Goal: Entertainment & Leisure: Browse casually

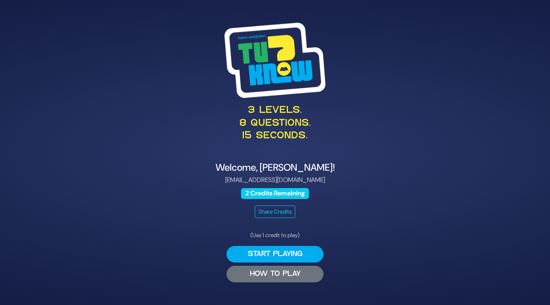
click at [300, 270] on button "HOW TO PLAY" at bounding box center [274, 274] width 97 height 17
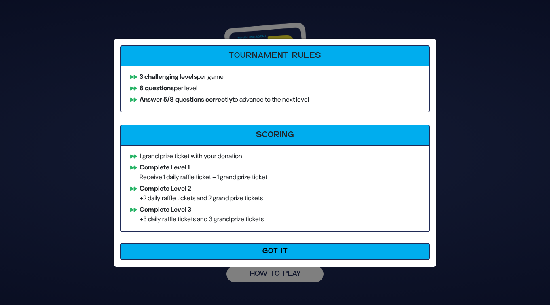
click at [261, 252] on button "Got It" at bounding box center [275, 251] width 310 height 17
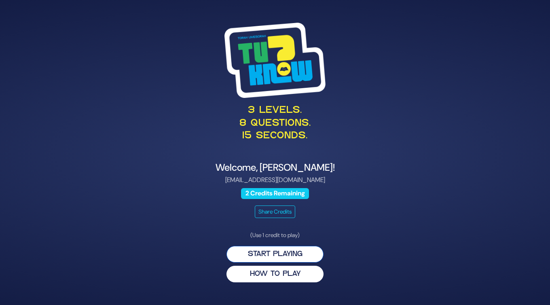
click at [296, 253] on button "Start Playing" at bounding box center [274, 254] width 97 height 17
click at [291, 254] on button "Start Playing" at bounding box center [274, 254] width 97 height 17
click at [335, 239] on div "3 levels. 8 questions. 15 seconds. Welcome, Penina Markowitz! peninamarkowitz@g…" at bounding box center [275, 152] width 414 height 279
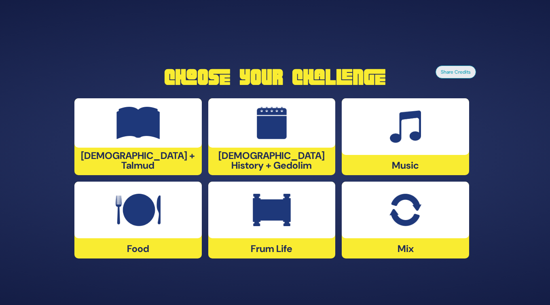
click at [285, 212] on img at bounding box center [272, 210] width 38 height 32
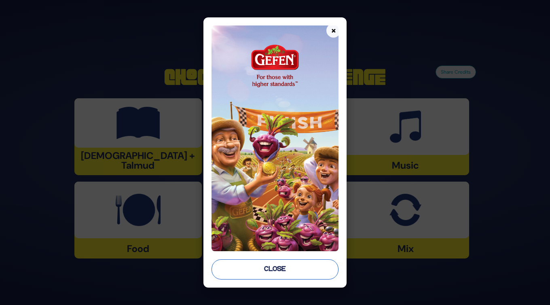
click at [294, 273] on button "Close" at bounding box center [275, 269] width 127 height 20
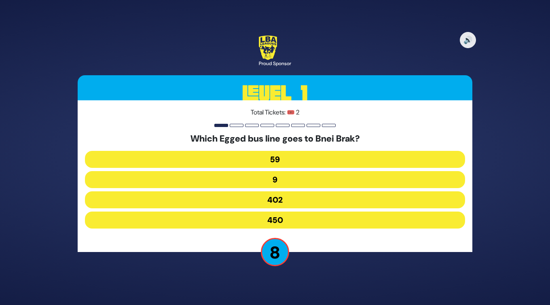
click at [280, 200] on button "402" at bounding box center [275, 199] width 380 height 17
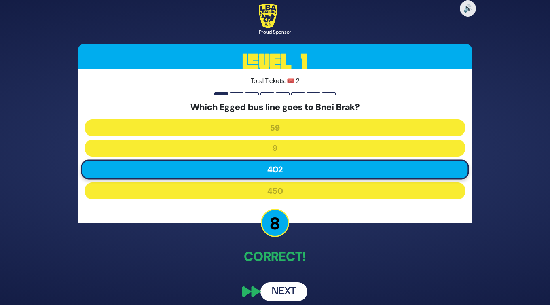
click at [293, 293] on button "Next" at bounding box center [283, 291] width 47 height 19
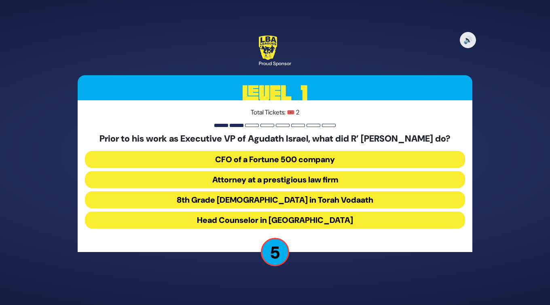
click at [269, 202] on button "8th Grade rebbe in Torah Vodaath" at bounding box center [275, 199] width 380 height 17
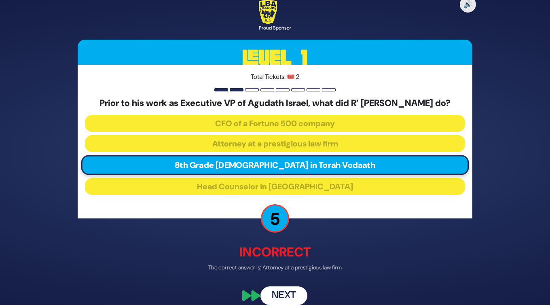
click at [286, 299] on button "Next" at bounding box center [283, 295] width 47 height 19
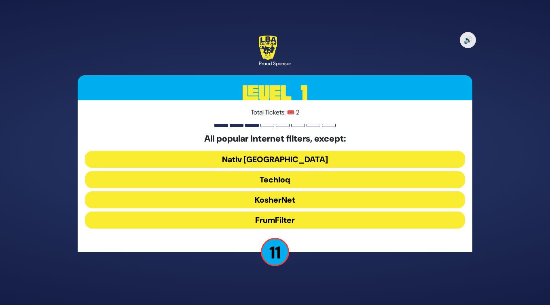
click at [282, 219] on button "FrumFilter" at bounding box center [275, 220] width 380 height 17
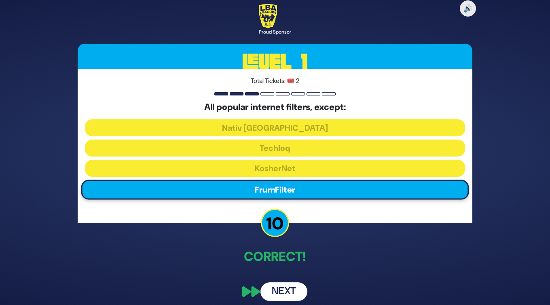
click at [291, 293] on button "Next" at bounding box center [283, 291] width 47 height 19
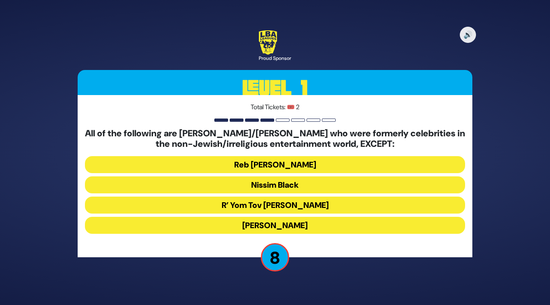
click at [313, 226] on button "Stephen Hill" at bounding box center [275, 225] width 380 height 17
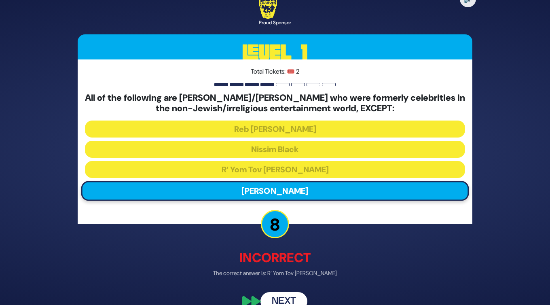
click at [289, 298] on button "Next" at bounding box center [283, 301] width 47 height 19
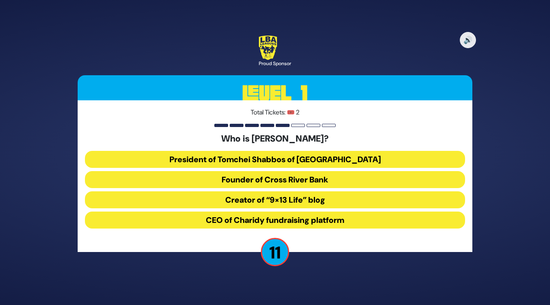
click at [347, 157] on button "President of Tomchei Shabbos of Rockland County" at bounding box center [275, 159] width 380 height 17
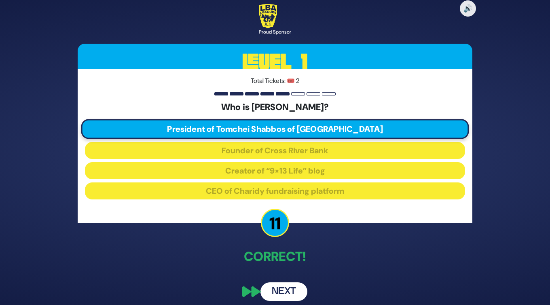
click at [293, 293] on button "Next" at bounding box center [283, 291] width 47 height 19
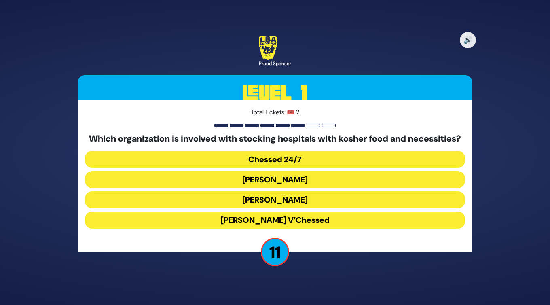
click at [265, 165] on button "Chessed 24/7" at bounding box center [275, 159] width 380 height 17
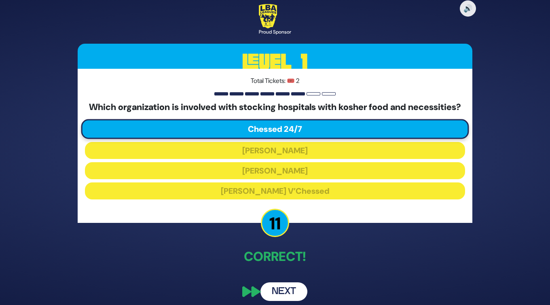
click at [281, 296] on button "Next" at bounding box center [283, 291] width 47 height 19
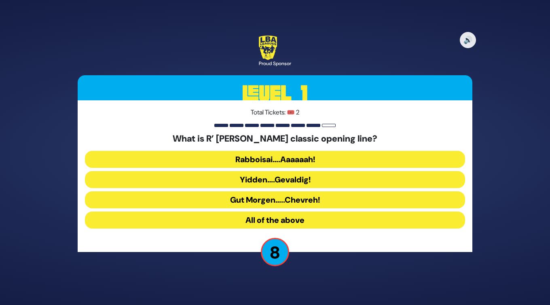
click at [279, 159] on button "Rabboisai….Aaaaaah!" at bounding box center [275, 159] width 380 height 17
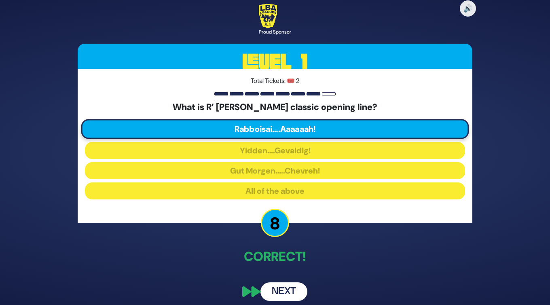
scroll to position [5, 0]
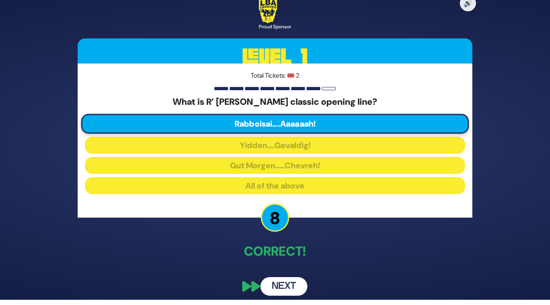
click at [290, 286] on button "Next" at bounding box center [283, 286] width 47 height 19
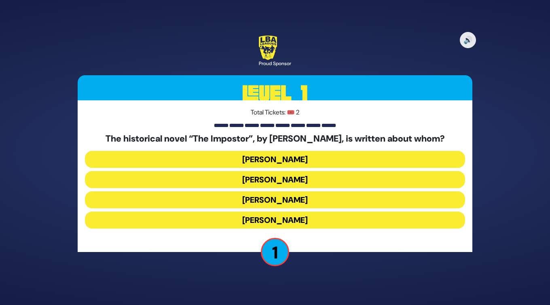
click at [297, 202] on button "Shabbesai Tzvi" at bounding box center [275, 199] width 380 height 17
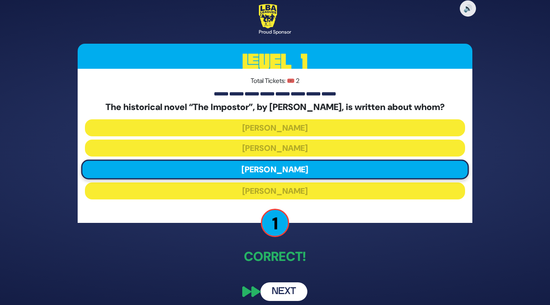
click at [286, 289] on button "Next" at bounding box center [283, 291] width 47 height 19
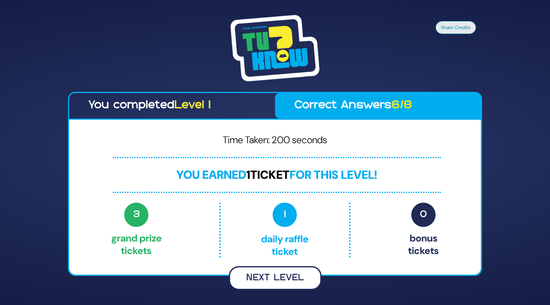
click at [276, 274] on button "Next Level" at bounding box center [275, 278] width 93 height 24
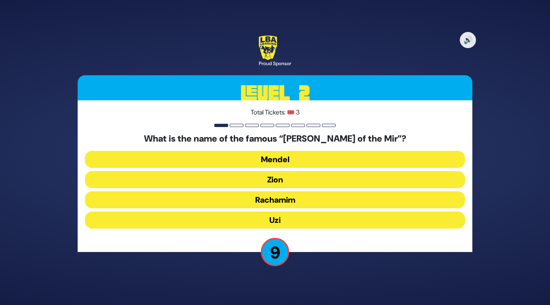
click at [298, 200] on button "Rachamim" at bounding box center [275, 199] width 380 height 17
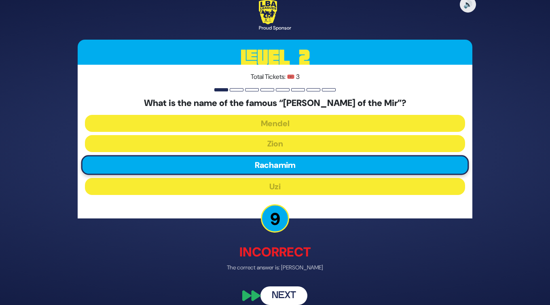
click at [292, 297] on button "Next" at bounding box center [283, 295] width 47 height 19
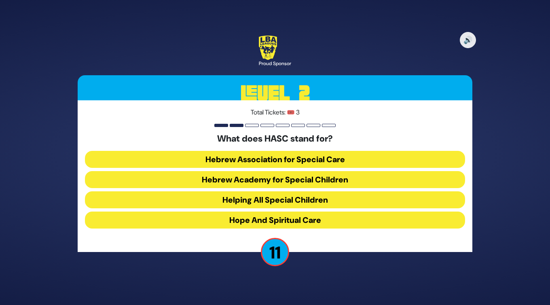
click at [337, 178] on button "Hebrew Academy for Special Children" at bounding box center [275, 179] width 380 height 17
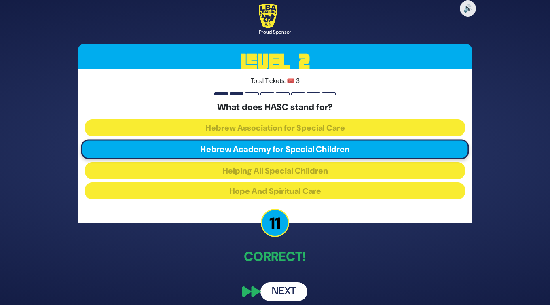
click at [289, 291] on button "Next" at bounding box center [283, 291] width 47 height 19
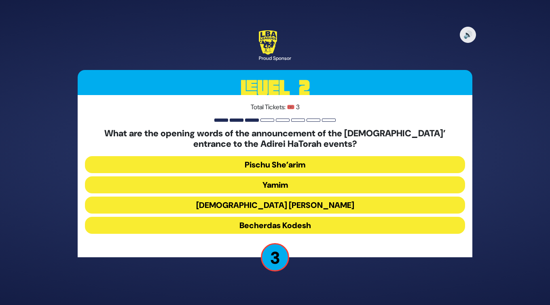
click at [315, 184] on button "Yamim" at bounding box center [275, 184] width 380 height 17
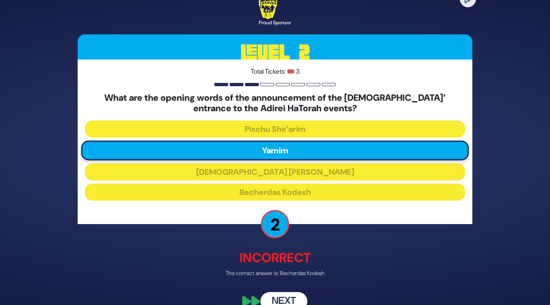
click at [293, 298] on button "Next" at bounding box center [283, 301] width 47 height 19
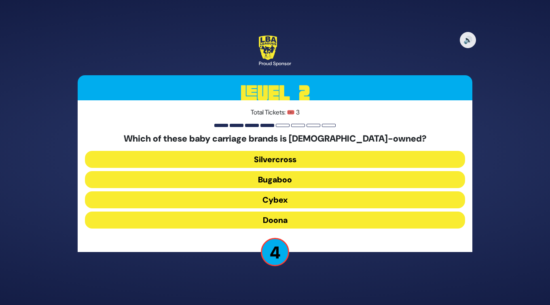
click at [236, 157] on button "Silvercross" at bounding box center [275, 159] width 380 height 17
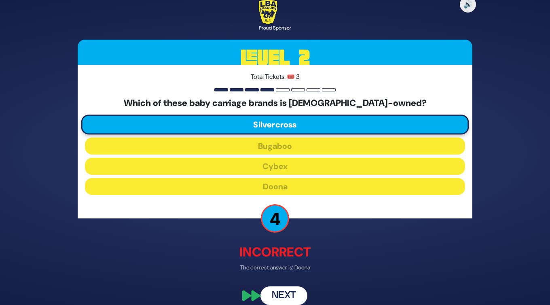
click at [287, 294] on button "Next" at bounding box center [283, 295] width 47 height 19
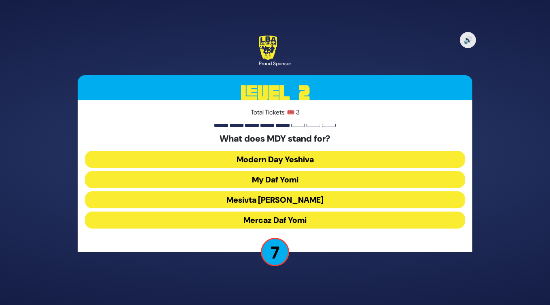
click at [243, 220] on button "Mercaz Daf Yomi" at bounding box center [275, 220] width 380 height 17
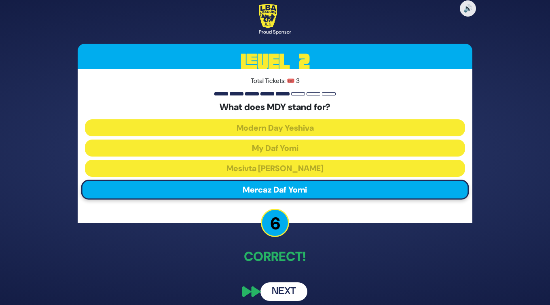
click at [290, 292] on button "Next" at bounding box center [283, 291] width 47 height 19
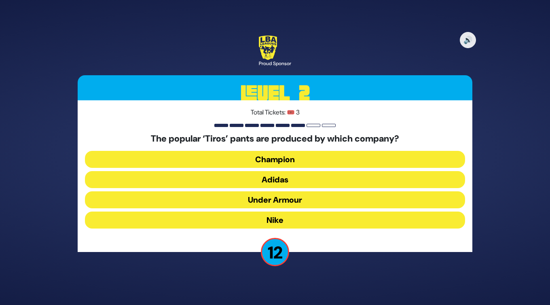
click at [274, 180] on button "Adidas" at bounding box center [275, 179] width 380 height 17
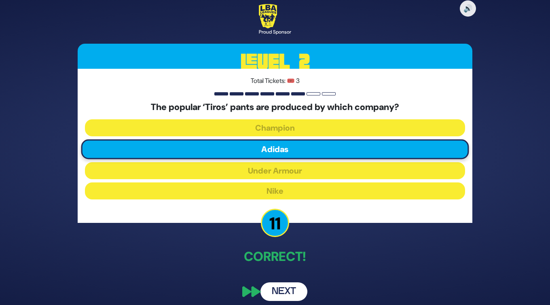
click at [289, 290] on button "Next" at bounding box center [283, 291] width 47 height 19
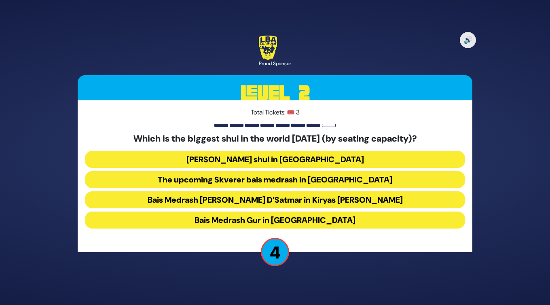
click at [315, 163] on button "Belzer shul in Yerushalayim" at bounding box center [275, 159] width 380 height 17
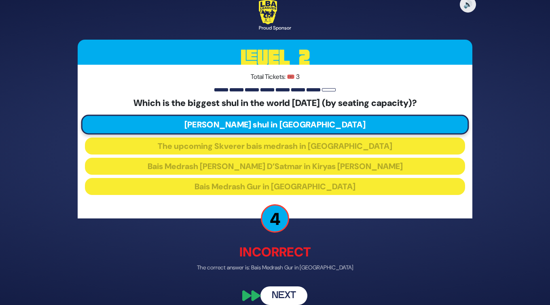
drag, startPoint x: 290, startPoint y: 293, endPoint x: 280, endPoint y: 270, distance: 25.7
click at [280, 270] on div "🔊 Proud Sponsor Level 2 Total Tickets: 🎟️ 3 Which is the biggest shul in the wo…" at bounding box center [275, 152] width 414 height 324
click at [288, 294] on button "Next" at bounding box center [283, 295] width 47 height 19
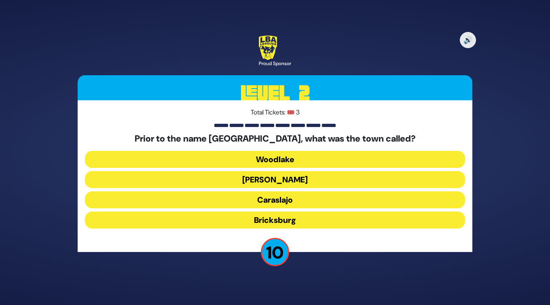
click at [295, 200] on button "Caraslajo" at bounding box center [275, 199] width 380 height 17
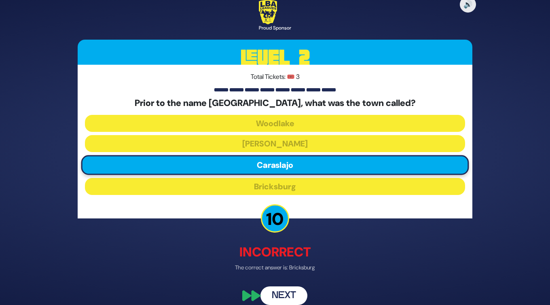
click at [291, 294] on button "Next" at bounding box center [283, 295] width 47 height 19
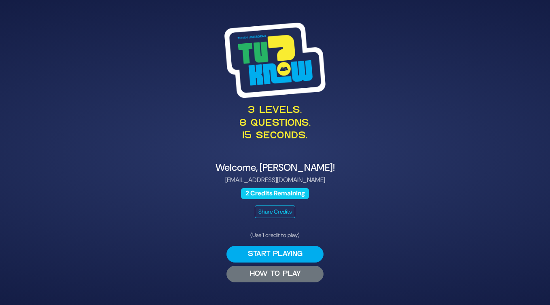
click at [291, 275] on button "HOW TO PLAY" at bounding box center [274, 274] width 97 height 17
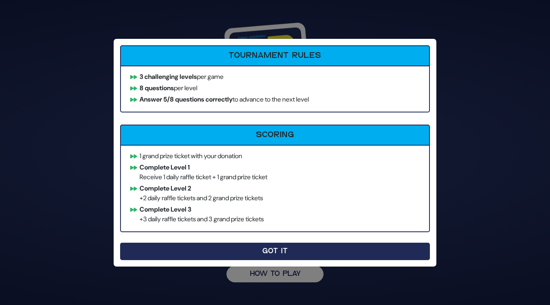
click at [313, 245] on button "Got It" at bounding box center [275, 251] width 310 height 17
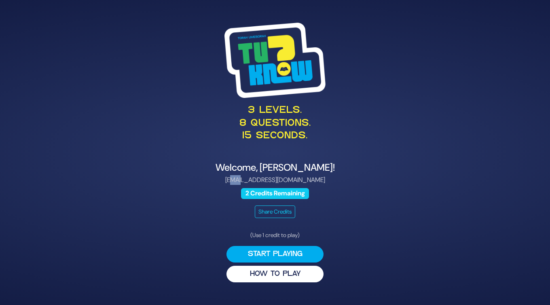
drag, startPoint x: 248, startPoint y: 178, endPoint x: 240, endPoint y: 178, distance: 8.1
click at [240, 178] on p "devramarkowitz@gmail.com" at bounding box center [275, 180] width 395 height 10
click at [277, 164] on h4 "Welcome, [PERSON_NAME]!" at bounding box center [275, 168] width 395 height 12
drag, startPoint x: 278, startPoint y: 165, endPoint x: 257, endPoint y: 165, distance: 20.6
click at [257, 165] on h4 "Welcome, [PERSON_NAME]!" at bounding box center [275, 168] width 395 height 12
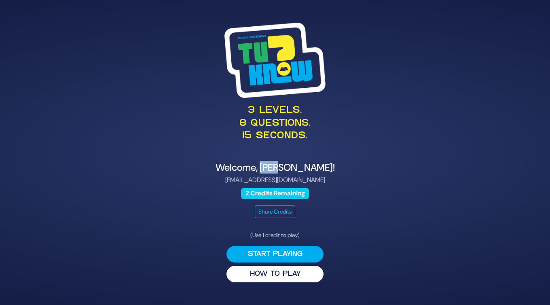
click at [261, 167] on h4 "Welcome, [PERSON_NAME]!" at bounding box center [275, 168] width 395 height 12
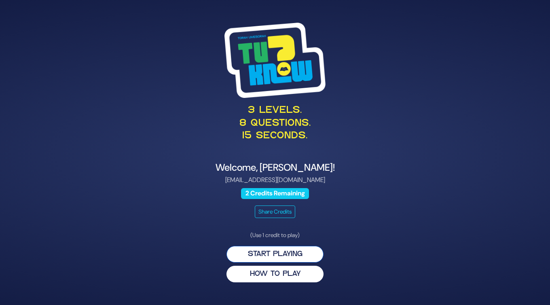
click at [286, 253] on button "Start Playing" at bounding box center [274, 254] width 97 height 17
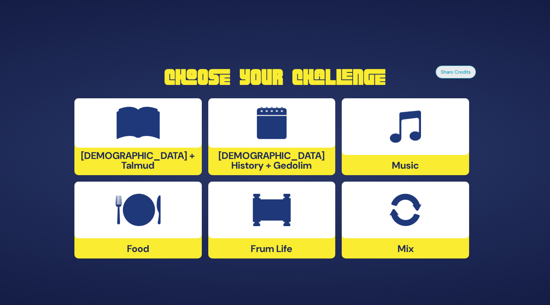
click at [402, 219] on img at bounding box center [405, 210] width 32 height 32
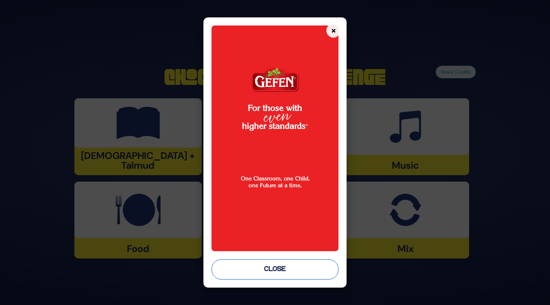
click at [287, 270] on button "Close" at bounding box center [275, 269] width 127 height 20
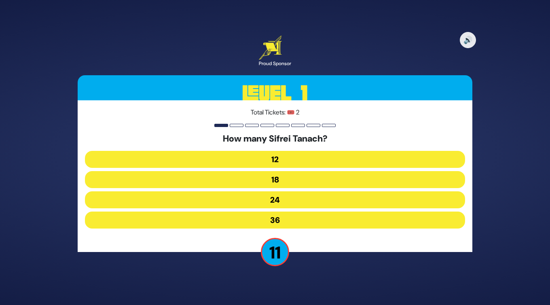
click at [290, 199] on button "24" at bounding box center [275, 199] width 380 height 17
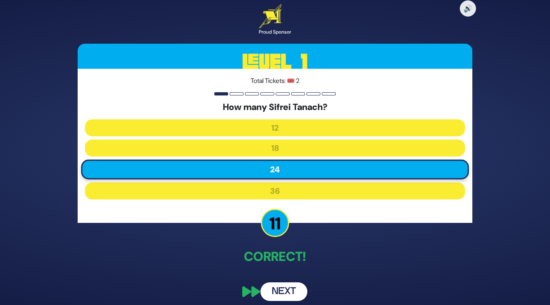
click at [284, 296] on button "Next" at bounding box center [283, 291] width 47 height 19
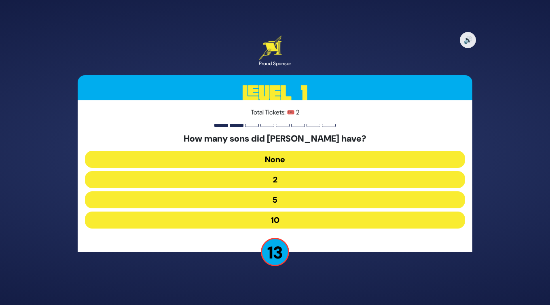
click at [287, 220] on button "10" at bounding box center [275, 220] width 380 height 17
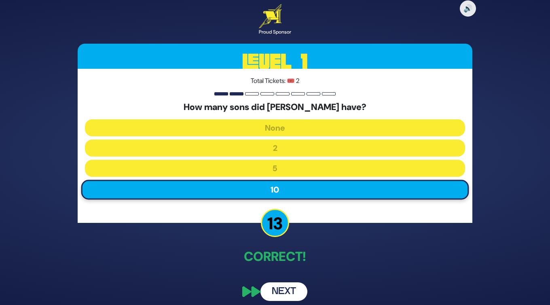
click at [292, 294] on button "Next" at bounding box center [283, 291] width 47 height 19
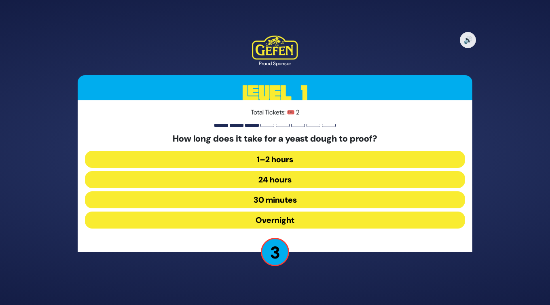
click at [276, 160] on button "1–2 hours" at bounding box center [275, 159] width 380 height 17
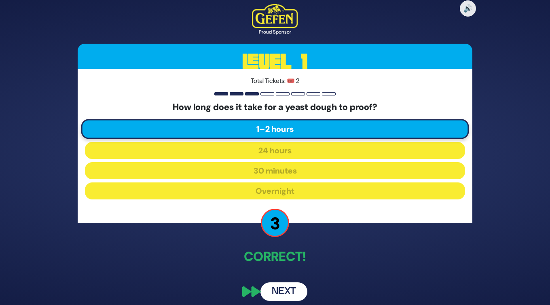
scroll to position [5, 0]
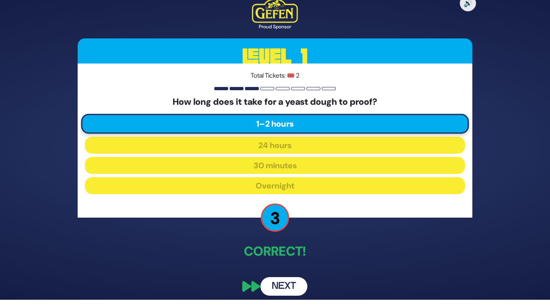
click at [291, 283] on button "Next" at bounding box center [283, 286] width 47 height 19
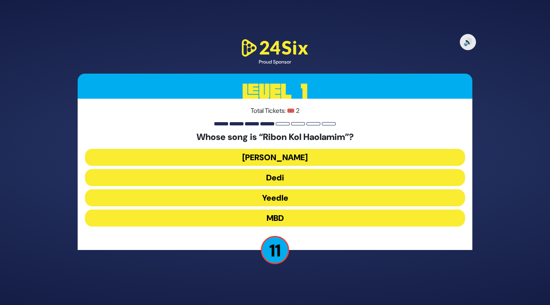
click at [320, 157] on button "Beri Weber" at bounding box center [275, 157] width 380 height 17
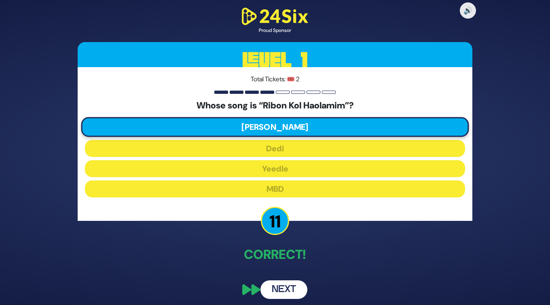
click at [292, 289] on button "Next" at bounding box center [283, 289] width 47 height 19
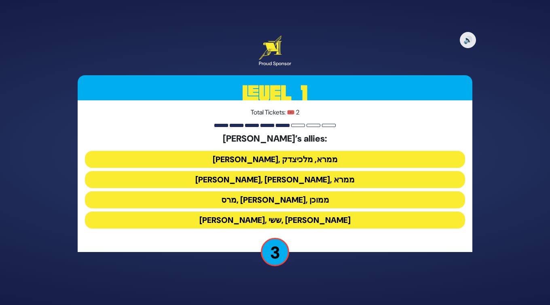
click at [321, 161] on button "ענר, ממרא, מלכיצדק" at bounding box center [275, 159] width 380 height 17
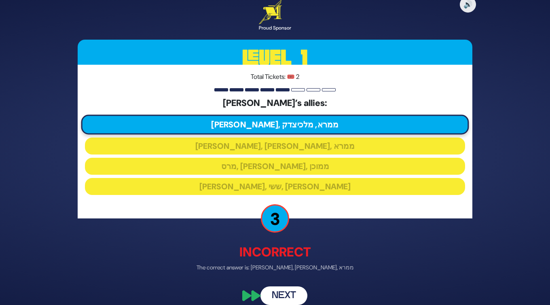
click at [289, 297] on button "Next" at bounding box center [283, 295] width 47 height 19
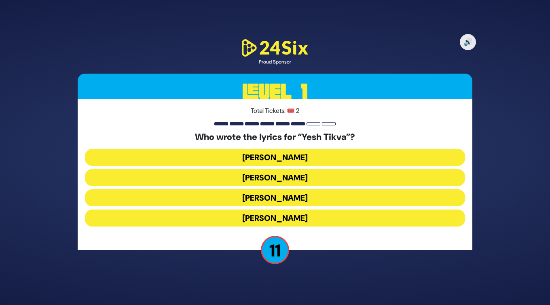
click at [330, 178] on button "Miriam Israeli" at bounding box center [275, 177] width 380 height 17
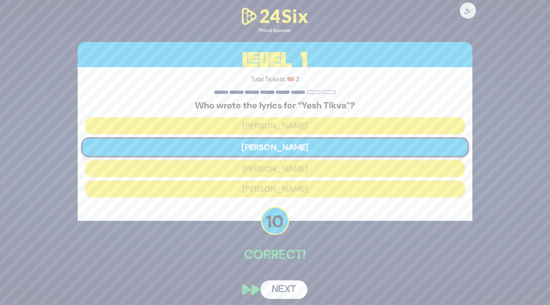
click at [286, 292] on button "Next" at bounding box center [283, 289] width 47 height 19
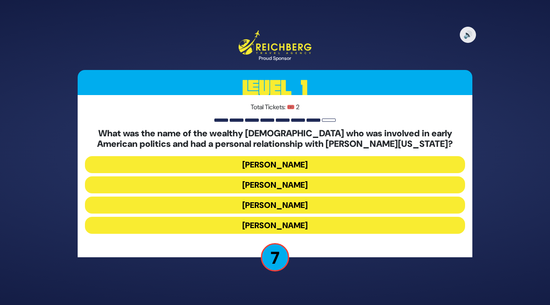
click at [303, 167] on button "Judah Touro" at bounding box center [275, 164] width 380 height 17
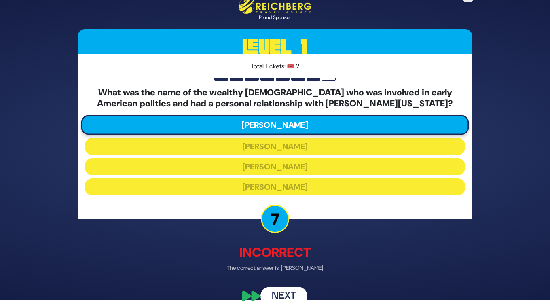
scroll to position [15, 0]
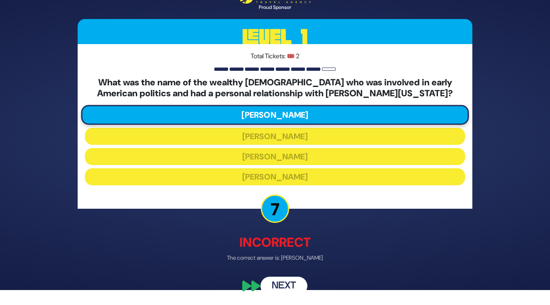
click at [290, 281] on button "Next" at bounding box center [283, 286] width 47 height 19
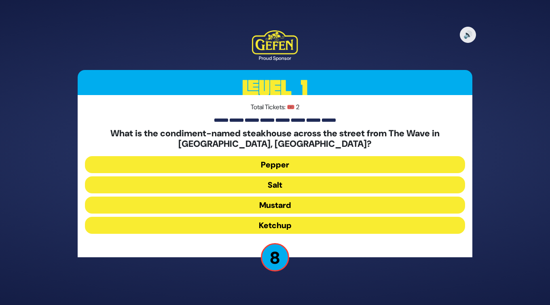
click at [294, 185] on button "Salt" at bounding box center [275, 184] width 380 height 17
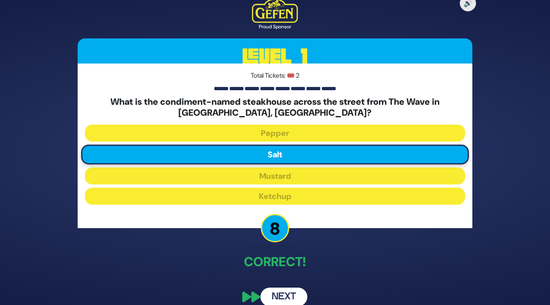
scroll to position [11, 0]
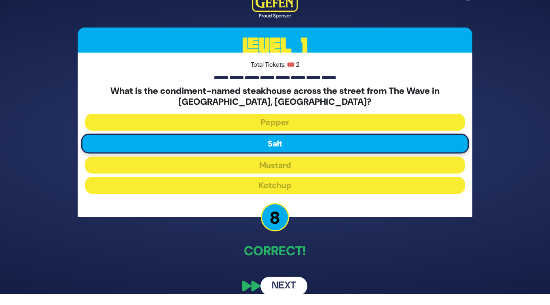
click at [290, 287] on button "Next" at bounding box center [283, 286] width 47 height 19
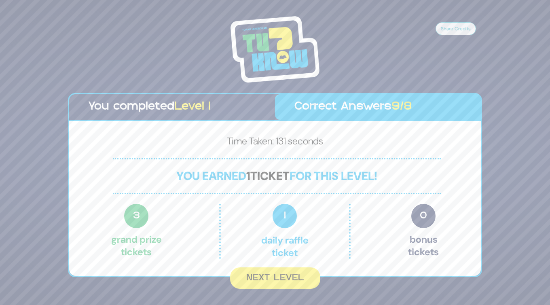
click at [292, 280] on button "Next Level" at bounding box center [275, 277] width 90 height 21
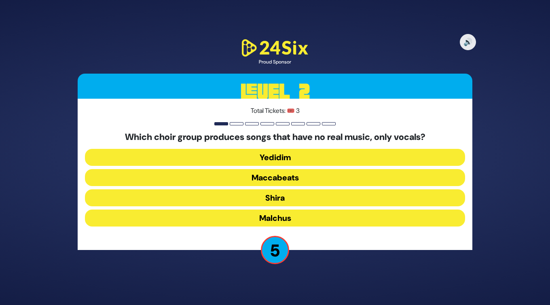
click at [303, 176] on button "Maccabeats" at bounding box center [275, 177] width 380 height 17
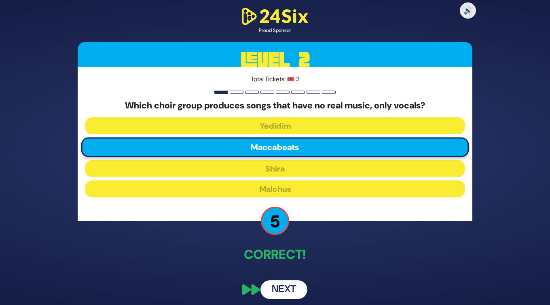
click at [285, 291] on button "Next" at bounding box center [283, 289] width 47 height 19
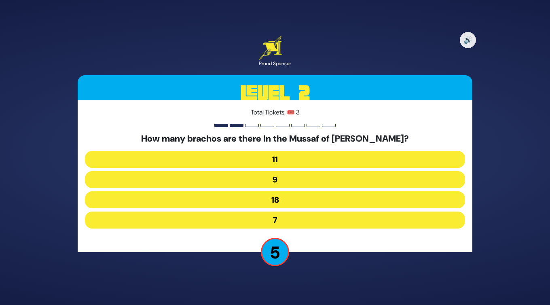
click at [287, 180] on button "9" at bounding box center [275, 179] width 380 height 17
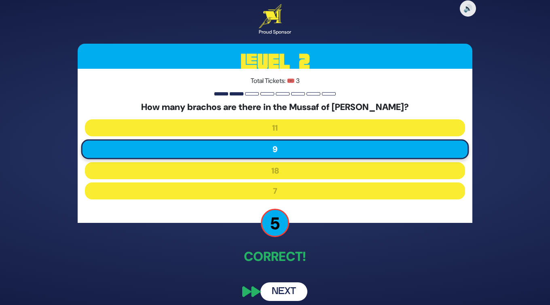
click at [288, 291] on button "Next" at bounding box center [283, 291] width 47 height 19
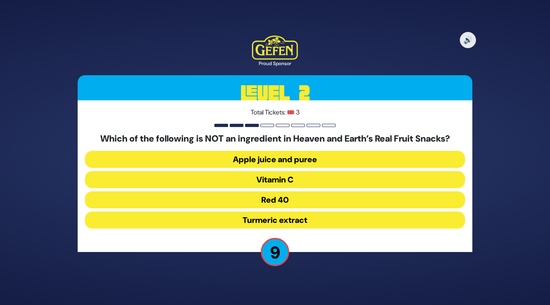
click at [293, 200] on button "Red 40" at bounding box center [275, 199] width 380 height 17
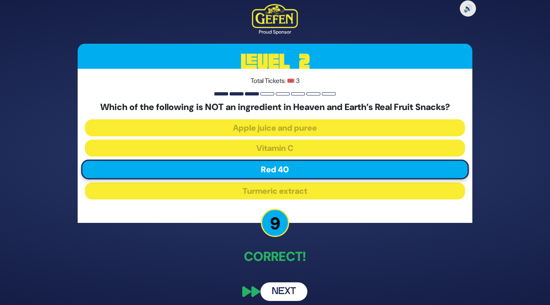
click at [276, 293] on button "Next" at bounding box center [283, 291] width 47 height 19
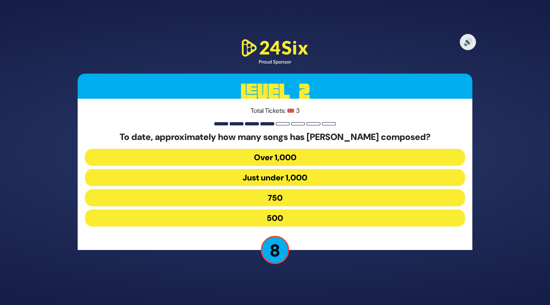
click at [277, 199] on button "750" at bounding box center [275, 197] width 380 height 17
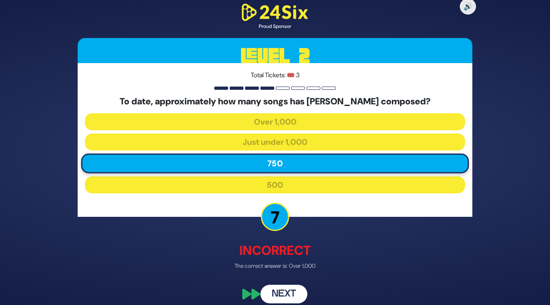
click at [288, 293] on button "Next" at bounding box center [283, 294] width 47 height 19
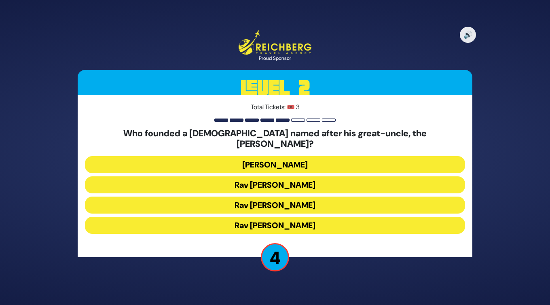
click at [328, 159] on button "Rav Dovid Leibowitz" at bounding box center [275, 164] width 380 height 17
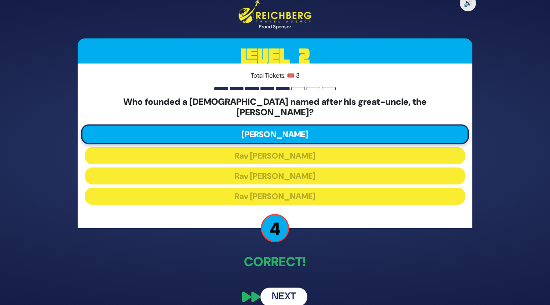
drag, startPoint x: 293, startPoint y: 293, endPoint x: 355, endPoint y: 256, distance: 72.0
click at [355, 256] on div "🔊 Proud Sponsor Level 2 Total Tickets: 🎟️ 3 Who founded a yeshiva named after h…" at bounding box center [275, 152] width 414 height 326
click at [286, 294] on button "Next" at bounding box center [283, 297] width 47 height 19
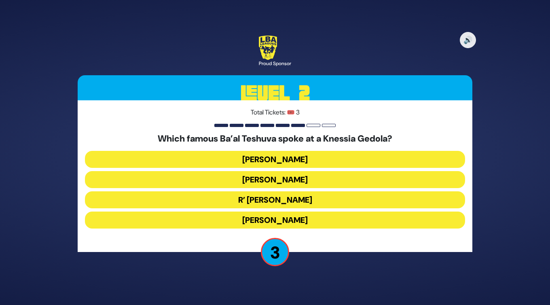
click at [239, 201] on button "R’ Uri Zohar" at bounding box center [275, 199] width 380 height 17
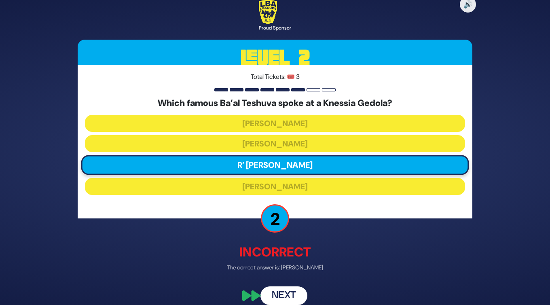
click at [297, 294] on button "Next" at bounding box center [283, 295] width 47 height 19
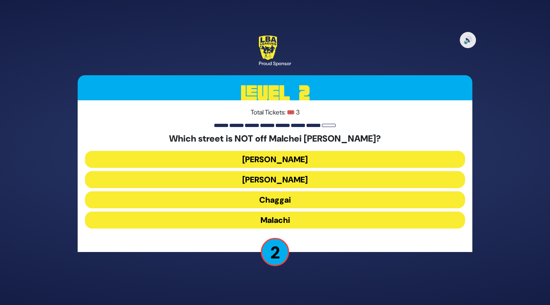
click at [297, 197] on button "Chaggai" at bounding box center [275, 199] width 380 height 17
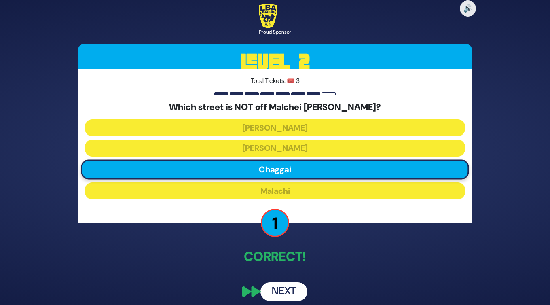
scroll to position [5, 0]
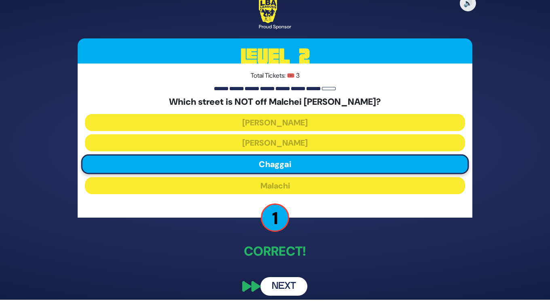
click at [292, 288] on button "Next" at bounding box center [283, 286] width 47 height 19
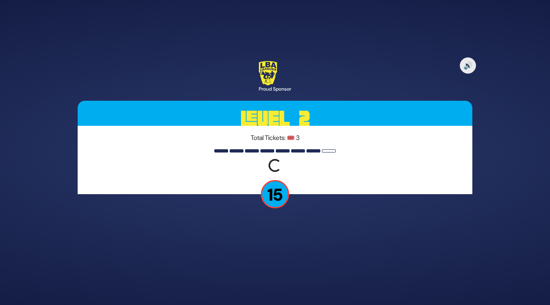
scroll to position [0, 0]
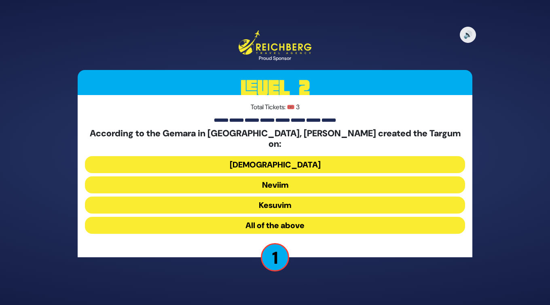
click at [275, 180] on button "Neviim" at bounding box center [275, 184] width 380 height 17
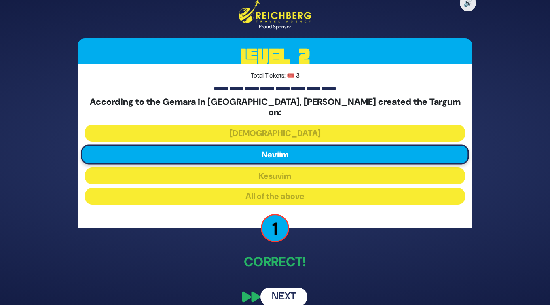
scroll to position [5, 0]
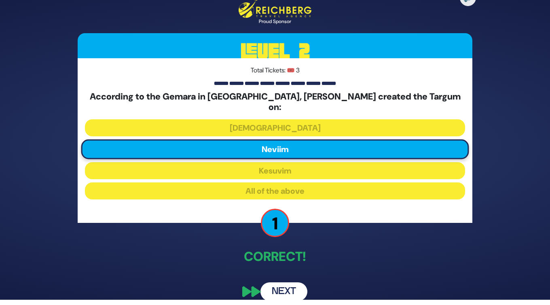
click at [287, 284] on button "Next" at bounding box center [283, 291] width 47 height 19
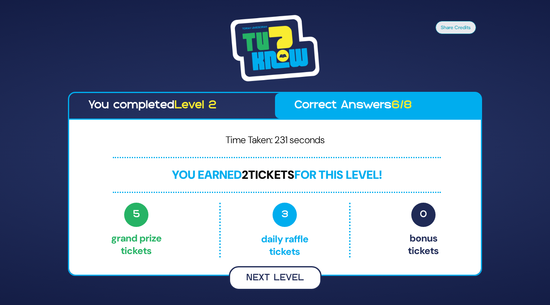
click at [288, 274] on button "Next Level" at bounding box center [275, 278] width 93 height 24
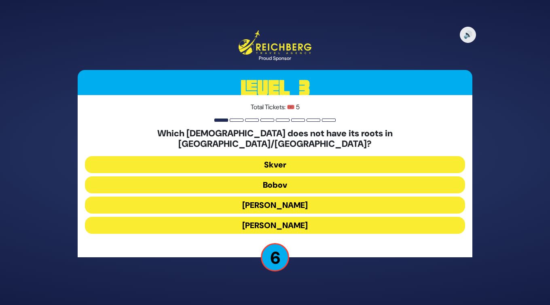
click at [298, 159] on button "Skver" at bounding box center [275, 164] width 380 height 17
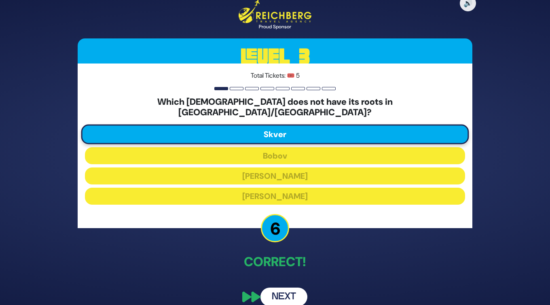
scroll to position [5, 0]
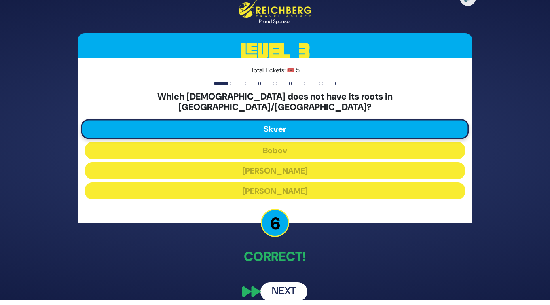
click at [286, 289] on button "Next" at bounding box center [283, 291] width 47 height 19
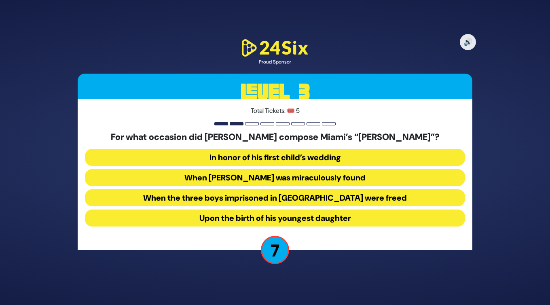
click at [280, 177] on button "When Suri Feldman was miraculously found" at bounding box center [275, 177] width 380 height 17
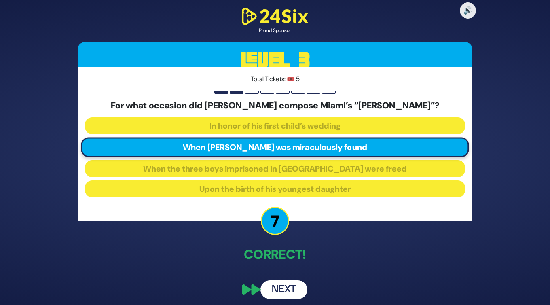
click at [291, 288] on button "Next" at bounding box center [283, 289] width 47 height 19
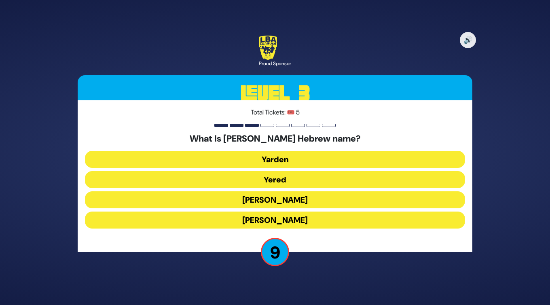
click at [316, 198] on button "Yaakov Yitzchak" at bounding box center [275, 199] width 380 height 17
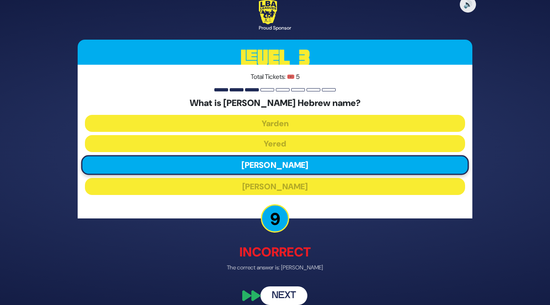
click at [288, 298] on button "Next" at bounding box center [283, 295] width 47 height 19
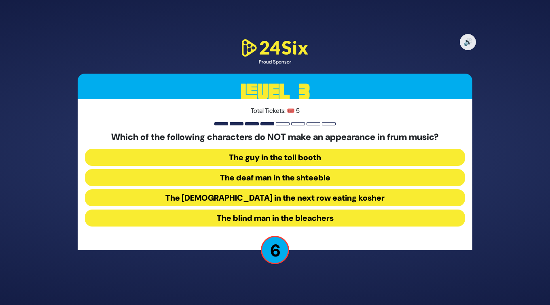
click at [307, 216] on button "The blind man in the bleachers" at bounding box center [275, 218] width 380 height 17
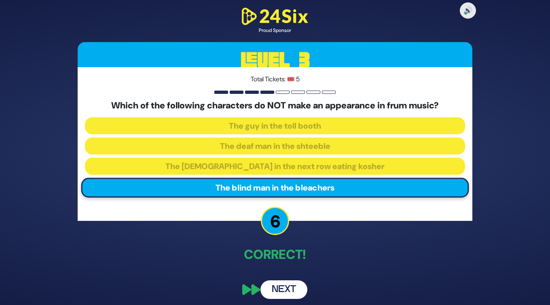
click at [279, 289] on button "Next" at bounding box center [283, 289] width 47 height 19
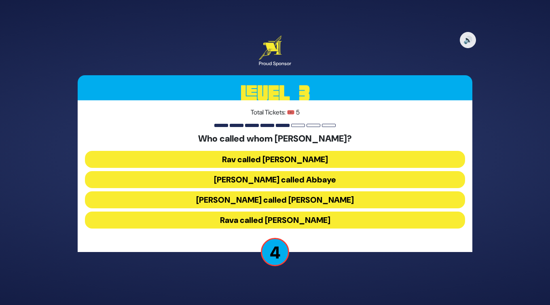
click at [295, 216] on button "Rava called Ravina" at bounding box center [275, 220] width 380 height 17
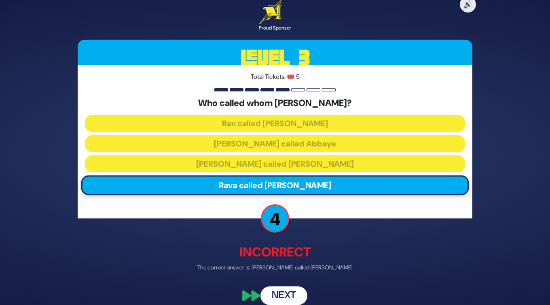
click at [286, 293] on button "Next" at bounding box center [283, 295] width 47 height 19
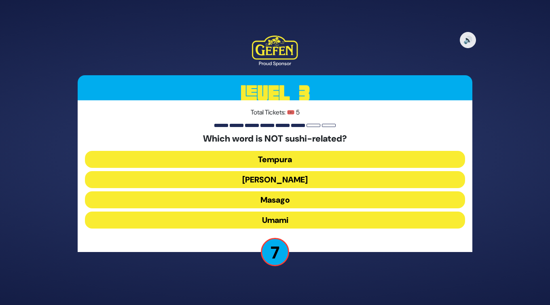
click at [299, 218] on button "Umami" at bounding box center [275, 220] width 380 height 17
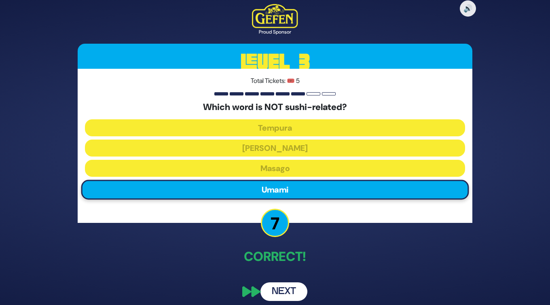
click at [294, 288] on button "Next" at bounding box center [283, 291] width 47 height 19
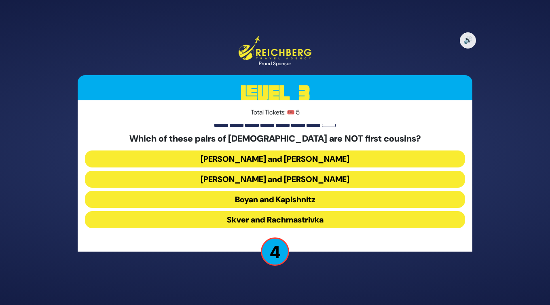
click at [303, 161] on button "Belz and Slonim" at bounding box center [275, 158] width 380 height 17
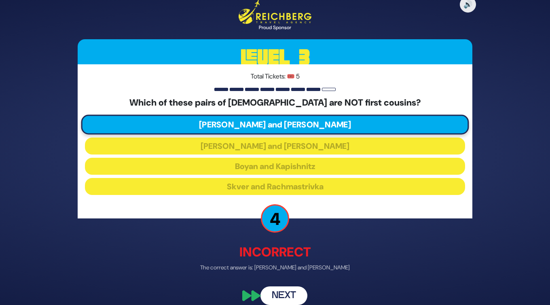
click at [288, 296] on button "Next" at bounding box center [283, 295] width 47 height 19
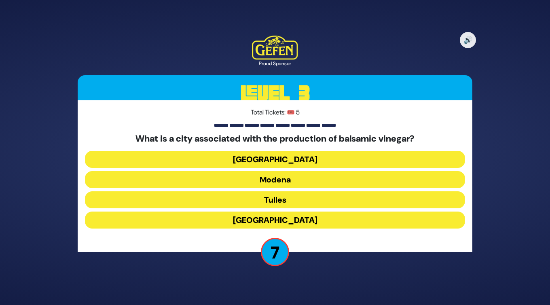
click at [282, 182] on button "Modena" at bounding box center [275, 179] width 380 height 17
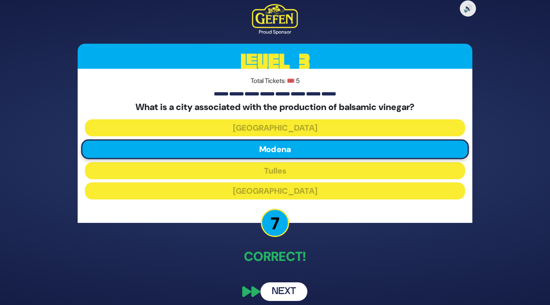
click at [288, 290] on button "Next" at bounding box center [283, 291] width 47 height 19
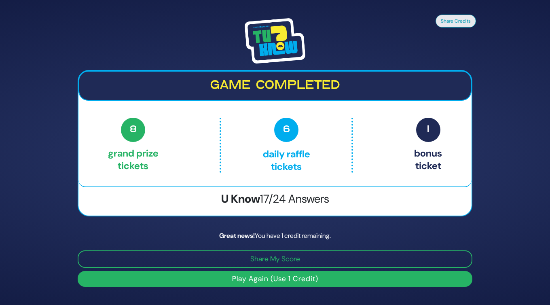
click at [243, 281] on button "Play Again (Use 1 Credit)" at bounding box center [275, 279] width 395 height 16
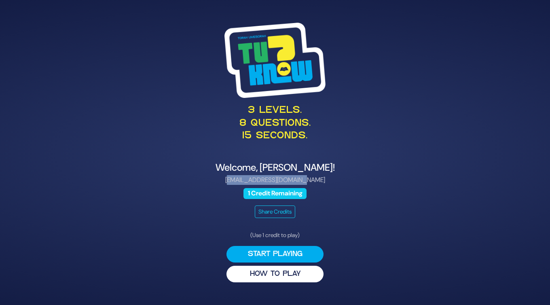
drag, startPoint x: 236, startPoint y: 180, endPoint x: 311, endPoint y: 180, distance: 74.4
click at [311, 181] on p "devramarkowitz@gmail.com" at bounding box center [275, 180] width 395 height 10
click at [331, 181] on p "devramarkowitz@gmail.com" at bounding box center [275, 180] width 395 height 10
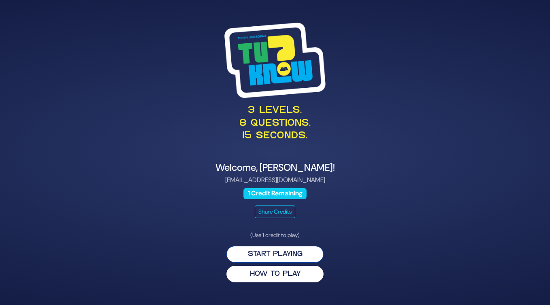
click at [308, 252] on button "Start Playing" at bounding box center [274, 254] width 97 height 17
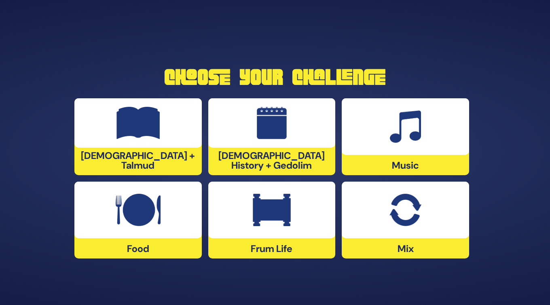
click at [419, 228] on div at bounding box center [405, 210] width 127 height 57
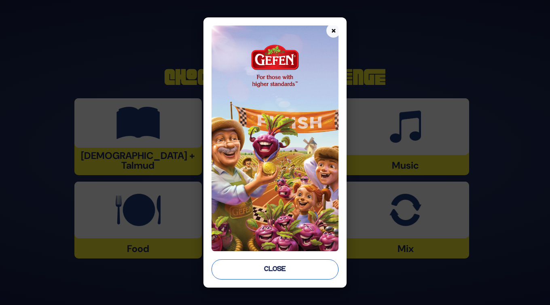
click at [305, 270] on button "Close" at bounding box center [275, 269] width 127 height 20
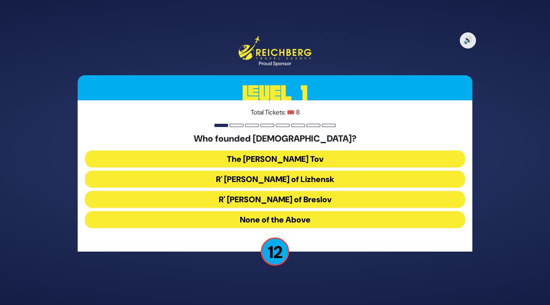
click at [303, 157] on button "The Baal Shem Tov" at bounding box center [275, 158] width 380 height 17
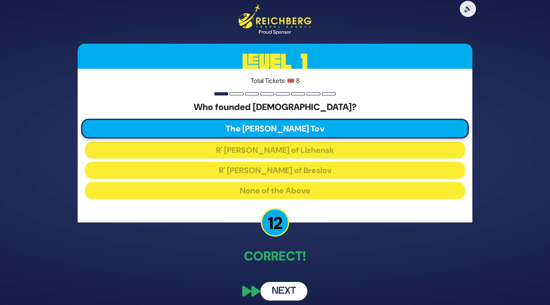
click at [285, 296] on button "Next" at bounding box center [283, 291] width 47 height 19
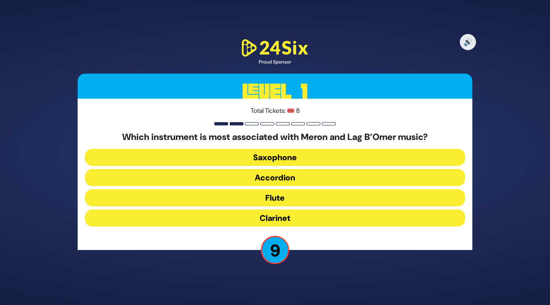
click at [295, 198] on button "Flute" at bounding box center [275, 197] width 380 height 17
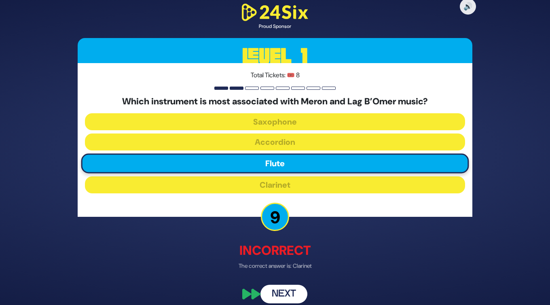
click at [298, 301] on button "Next" at bounding box center [283, 294] width 47 height 19
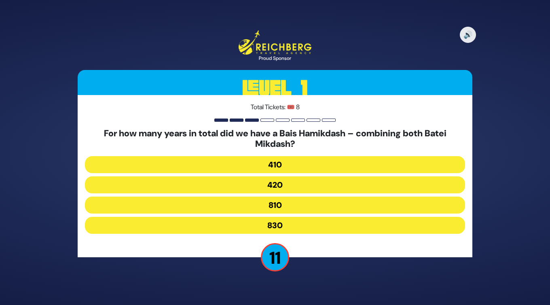
click at [295, 221] on button "830" at bounding box center [275, 225] width 380 height 17
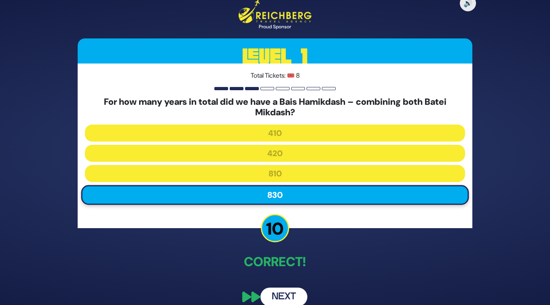
click at [288, 297] on button "Next" at bounding box center [283, 297] width 47 height 19
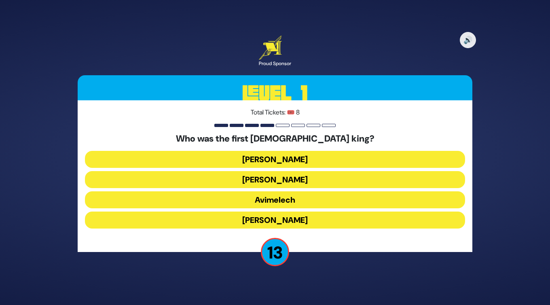
click at [254, 158] on button "Shaul" at bounding box center [275, 159] width 380 height 17
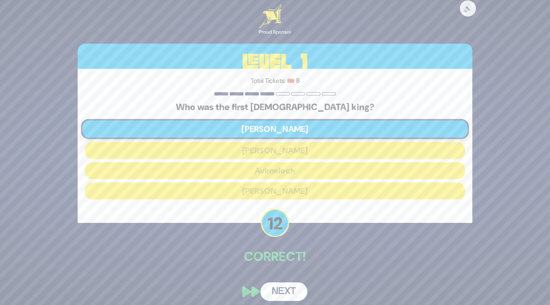
click at [289, 292] on button "Next" at bounding box center [283, 291] width 47 height 19
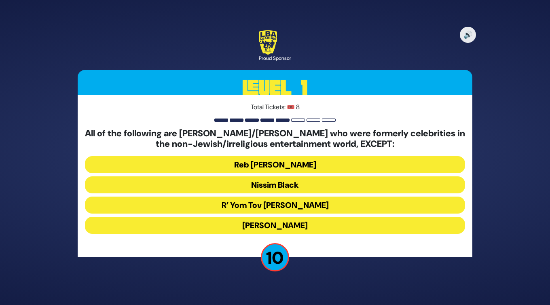
click at [284, 205] on button "R’ Yom Tov Glazer" at bounding box center [275, 205] width 380 height 17
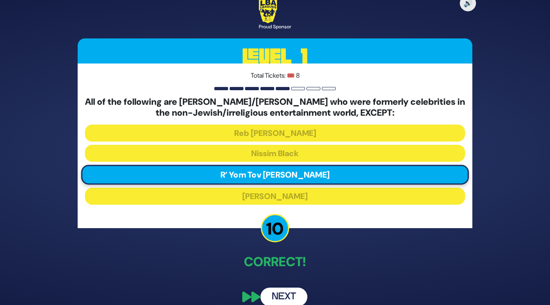
click at [293, 293] on button "Next" at bounding box center [283, 297] width 47 height 19
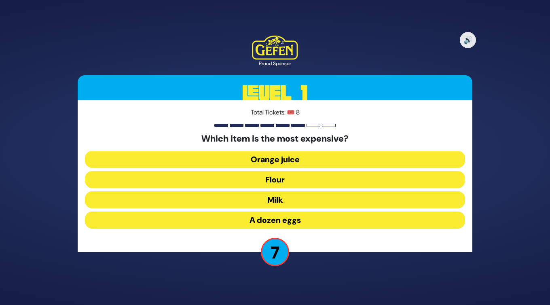
click at [323, 157] on button "Orange juice" at bounding box center [275, 159] width 380 height 17
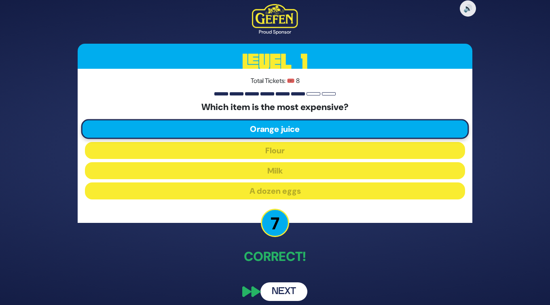
drag, startPoint x: 286, startPoint y: 291, endPoint x: 283, endPoint y: 298, distance: 7.8
click at [283, 298] on button "Next" at bounding box center [283, 291] width 47 height 19
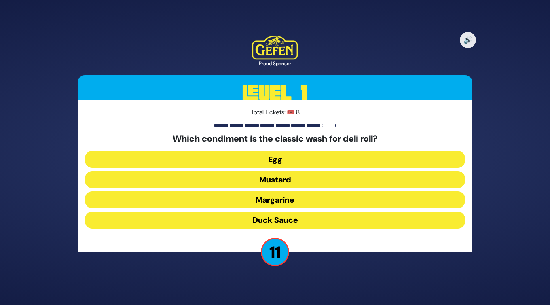
click at [286, 160] on button "Egg" at bounding box center [275, 159] width 380 height 17
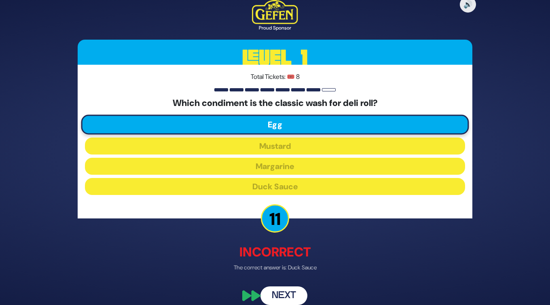
click at [292, 294] on button "Next" at bounding box center [283, 295] width 47 height 19
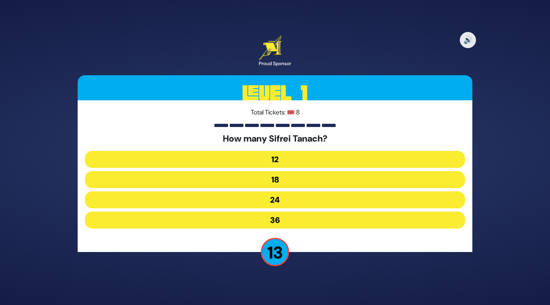
click at [286, 201] on button "24" at bounding box center [275, 199] width 380 height 17
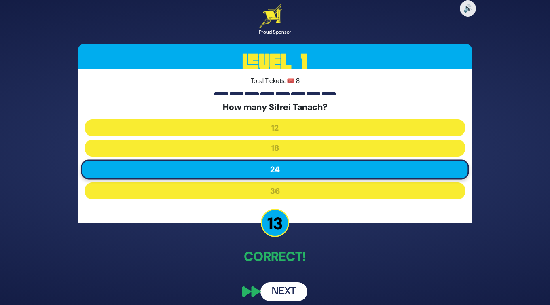
click at [278, 292] on button "Next" at bounding box center [283, 291] width 47 height 19
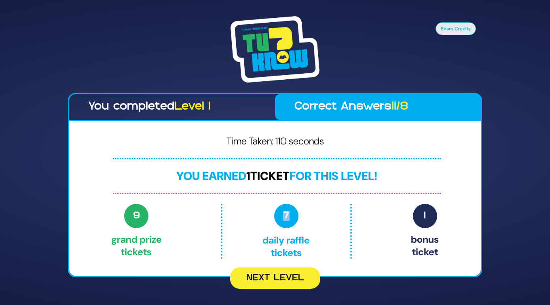
drag, startPoint x: 284, startPoint y: 212, endPoint x: 295, endPoint y: 212, distance: 11.7
click at [295, 212] on span "7" at bounding box center [286, 216] width 24 height 24
click at [330, 225] on p "7 Daily Raffle tickets" at bounding box center [286, 231] width 94 height 55
drag, startPoint x: 422, startPoint y: 212, endPoint x: 430, endPoint y: 212, distance: 7.7
click at [430, 212] on span "1" at bounding box center [425, 216] width 24 height 24
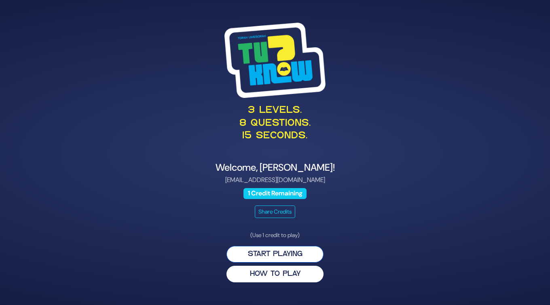
click at [305, 254] on button "Start Playing" at bounding box center [274, 254] width 97 height 17
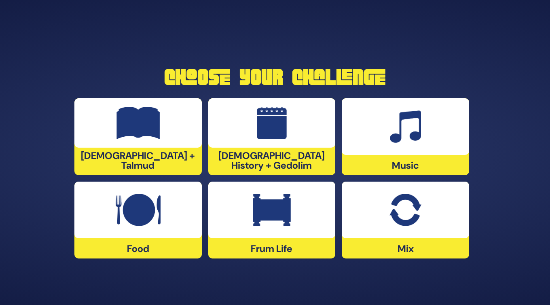
click at [408, 225] on img at bounding box center [405, 210] width 32 height 32
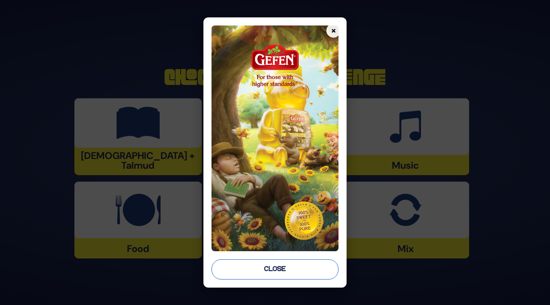
click at [292, 269] on button "Close" at bounding box center [275, 269] width 127 height 20
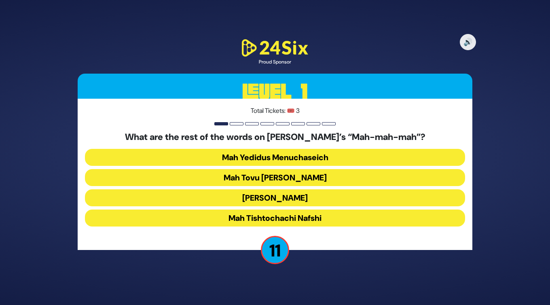
click at [324, 175] on button "Mah Tovu [PERSON_NAME]" at bounding box center [275, 177] width 380 height 17
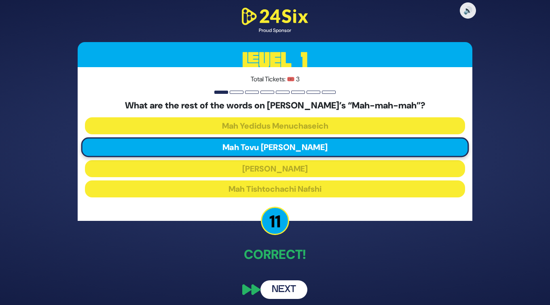
click at [284, 292] on button "Next" at bounding box center [283, 289] width 47 height 19
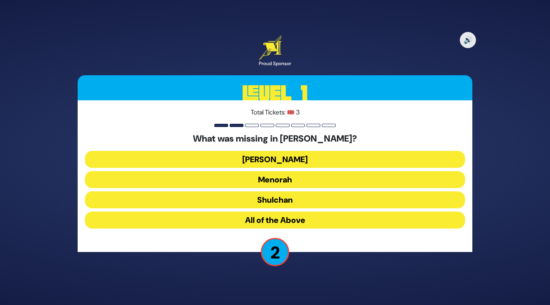
click at [290, 162] on button "[PERSON_NAME]" at bounding box center [275, 159] width 380 height 17
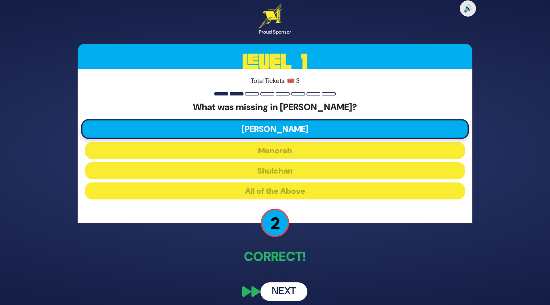
click at [289, 296] on button "Next" at bounding box center [283, 291] width 47 height 19
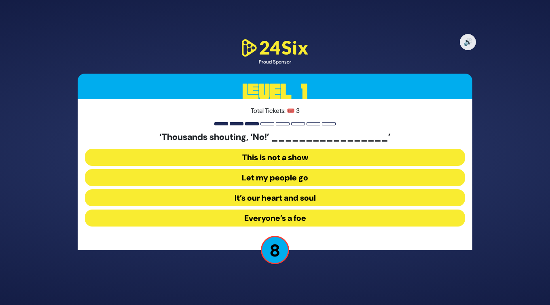
click at [297, 179] on button "Let my people go" at bounding box center [275, 177] width 380 height 17
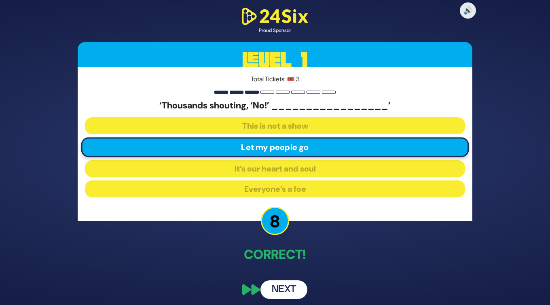
click at [292, 293] on button "Next" at bounding box center [283, 289] width 47 height 19
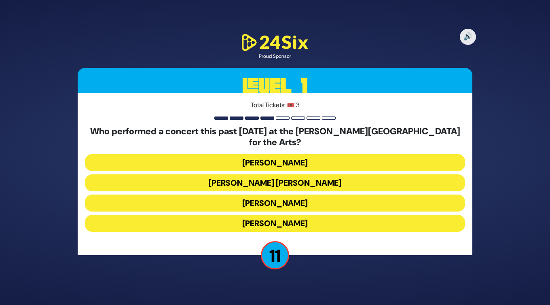
click at [314, 219] on button "[PERSON_NAME]" at bounding box center [275, 223] width 380 height 17
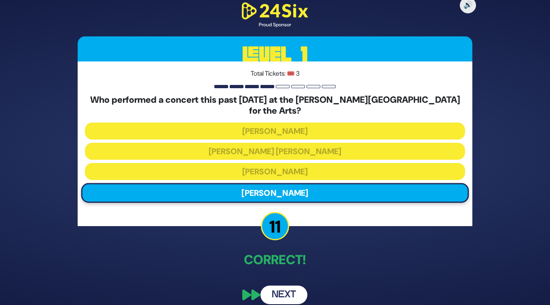
click at [286, 291] on button "Next" at bounding box center [283, 295] width 47 height 19
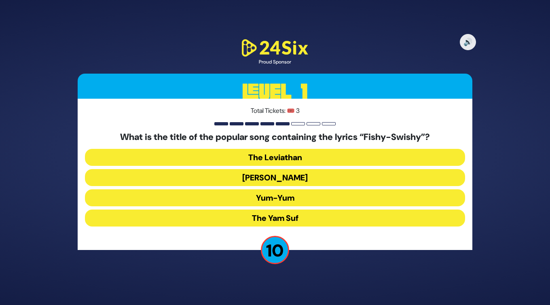
click at [266, 198] on button "Yum-Yum" at bounding box center [275, 197] width 380 height 17
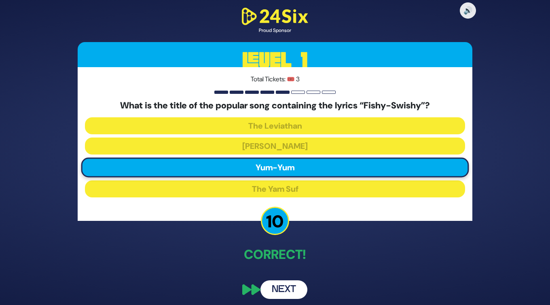
click at [286, 290] on button "Next" at bounding box center [283, 289] width 47 height 19
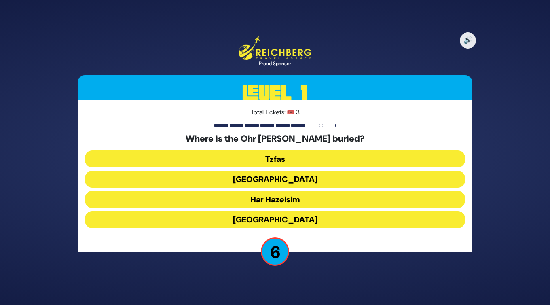
click at [292, 161] on button "Tzfas" at bounding box center [275, 158] width 380 height 17
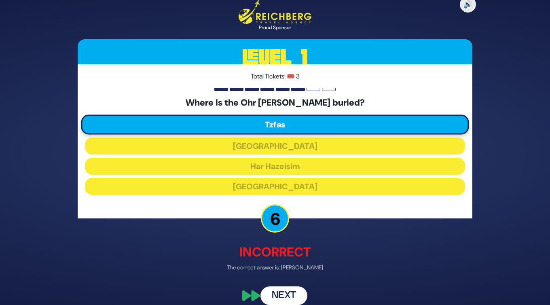
click at [292, 295] on button "Next" at bounding box center [283, 295] width 47 height 19
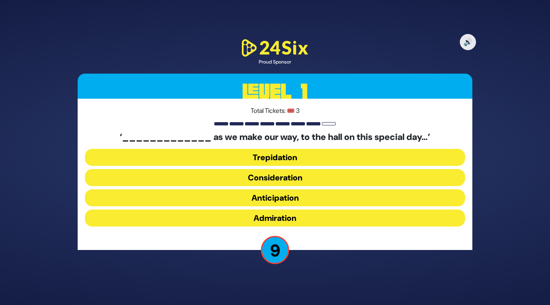
click at [293, 197] on button "Anticipation" at bounding box center [275, 197] width 380 height 17
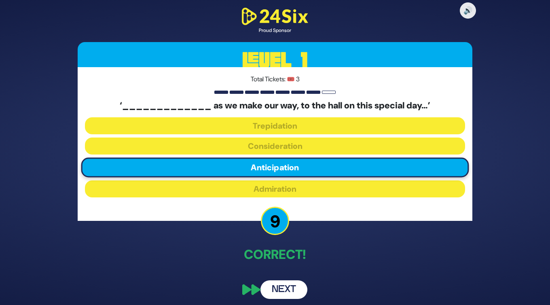
click at [292, 282] on button "Next" at bounding box center [283, 289] width 47 height 19
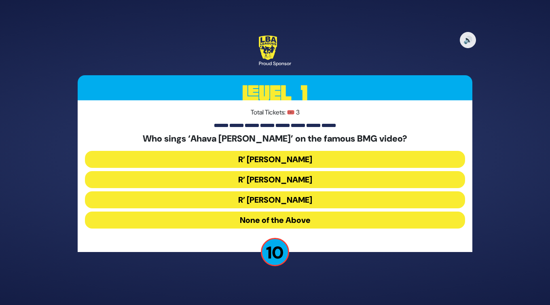
click at [335, 176] on button "R’ [PERSON_NAME]" at bounding box center [275, 179] width 380 height 17
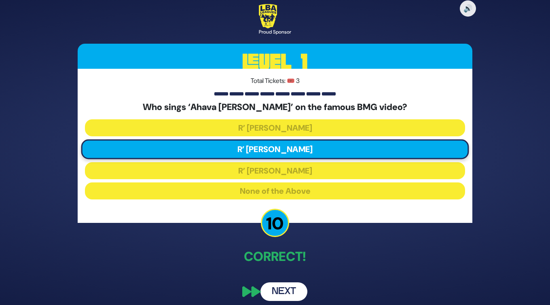
click at [288, 290] on button "Next" at bounding box center [283, 291] width 47 height 19
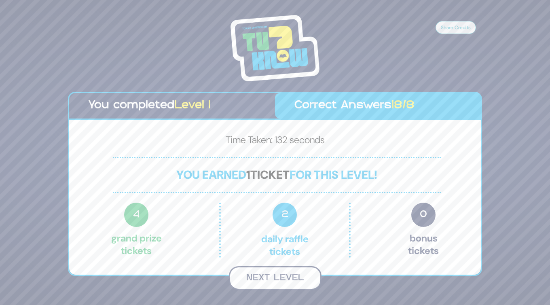
click at [285, 276] on button "Next Level" at bounding box center [275, 278] width 93 height 24
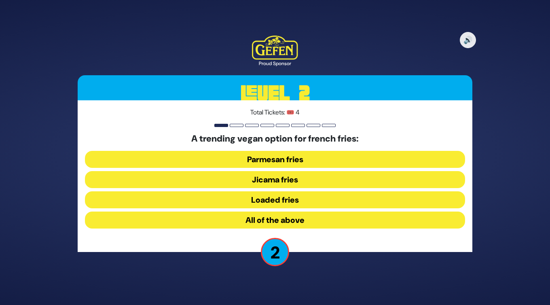
click at [279, 159] on button "Parmesan fries" at bounding box center [275, 159] width 380 height 17
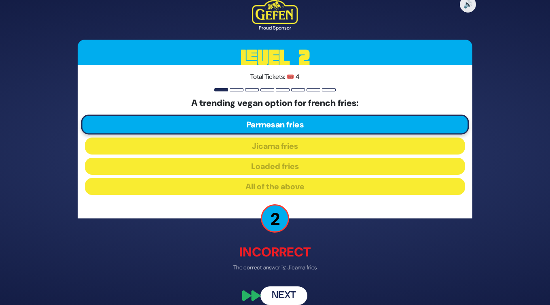
click at [286, 294] on button "Next" at bounding box center [283, 295] width 47 height 19
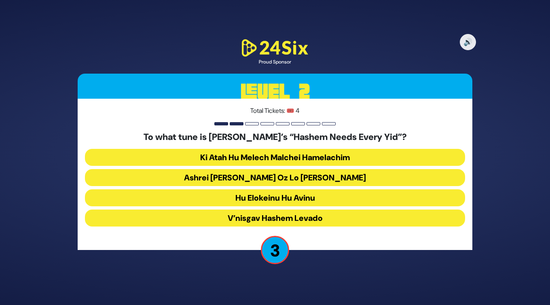
click at [311, 178] on button "Ashrei [PERSON_NAME] Oz Lo [PERSON_NAME]" at bounding box center [275, 177] width 380 height 17
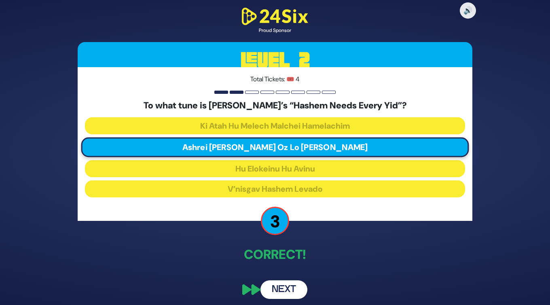
click at [290, 296] on button "Next" at bounding box center [283, 289] width 47 height 19
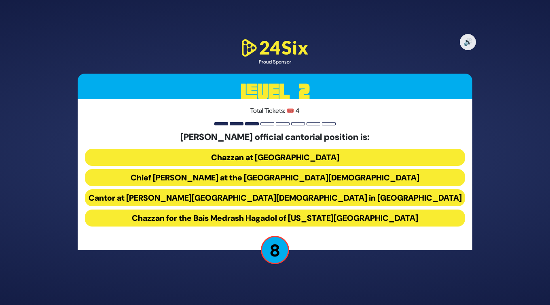
click at [338, 178] on button "Chief [PERSON_NAME] at the [GEOGRAPHIC_DATA][DEMOGRAPHIC_DATA]" at bounding box center [275, 177] width 380 height 17
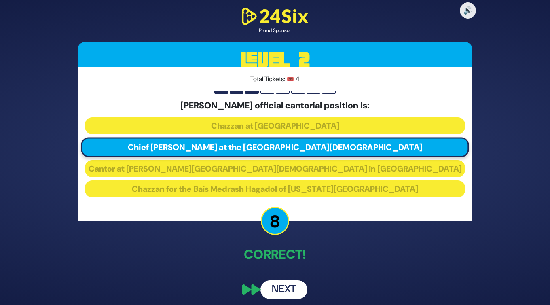
click at [283, 290] on button "Next" at bounding box center [283, 289] width 47 height 19
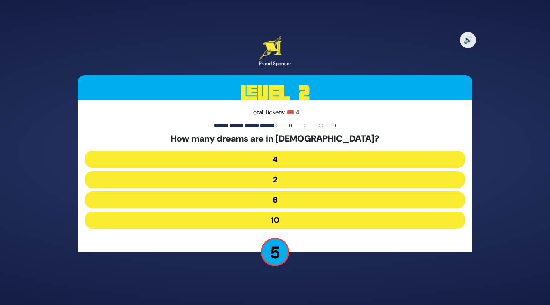
click at [280, 198] on button "6" at bounding box center [275, 199] width 380 height 17
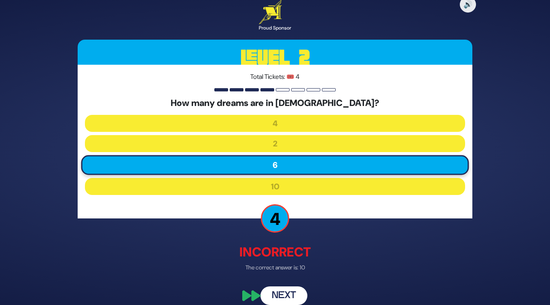
click at [285, 300] on button "Next" at bounding box center [283, 295] width 47 height 19
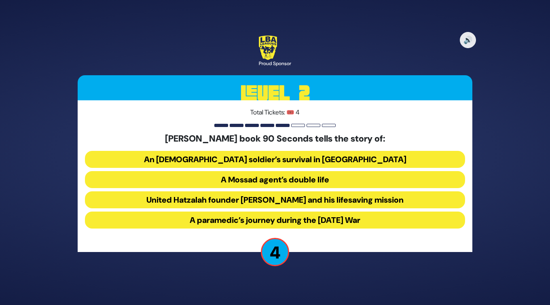
click at [307, 197] on button "United Hatzalah founder [PERSON_NAME] and his lifesaving mission" at bounding box center [275, 199] width 380 height 17
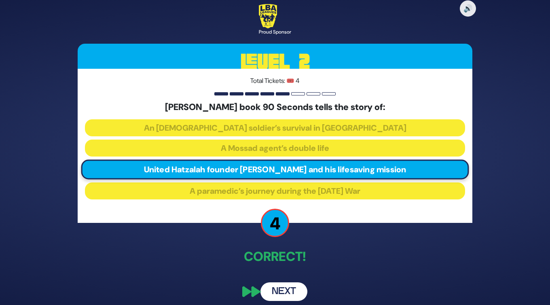
click at [292, 290] on button "Next" at bounding box center [283, 291] width 47 height 19
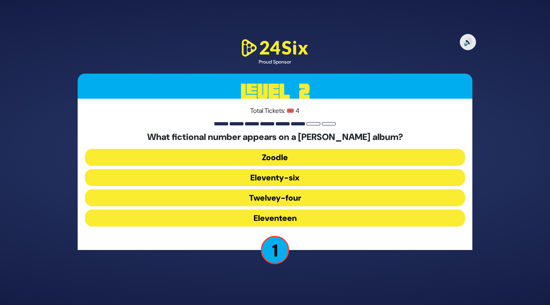
click at [322, 218] on button "Eleventeen" at bounding box center [275, 218] width 380 height 17
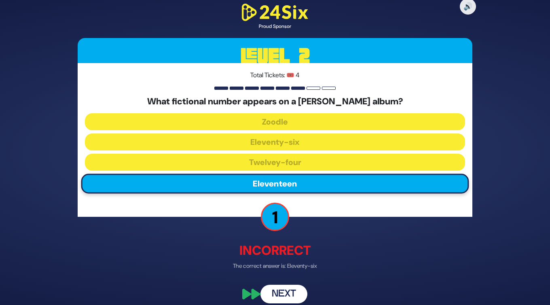
click at [284, 297] on button "Next" at bounding box center [283, 294] width 47 height 19
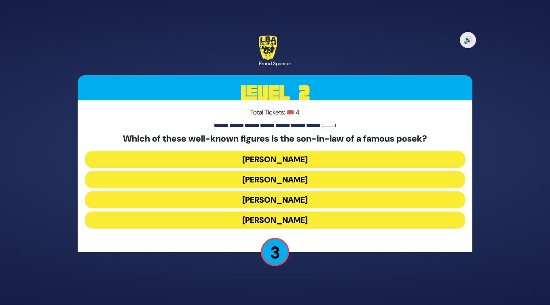
click at [296, 159] on button "[PERSON_NAME]" at bounding box center [275, 159] width 380 height 17
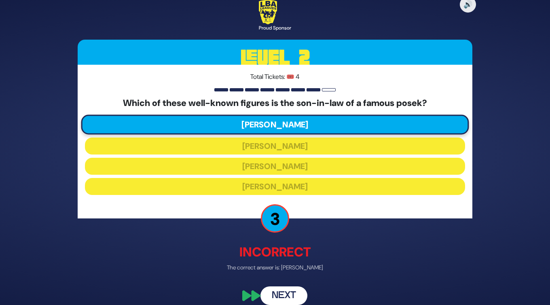
scroll to position [10, 0]
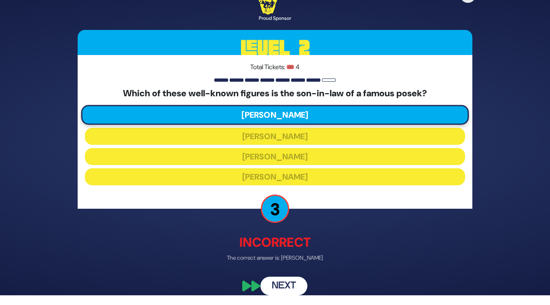
click at [289, 287] on button "Next" at bounding box center [283, 286] width 47 height 19
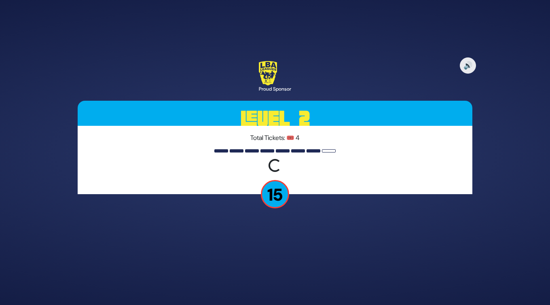
scroll to position [0, 0]
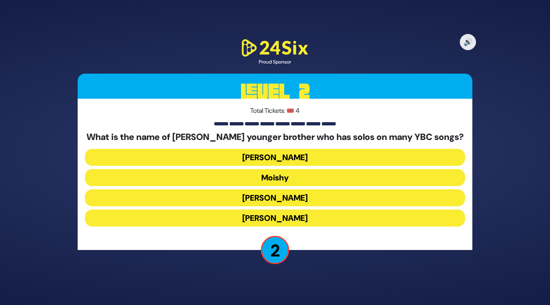
click at [316, 216] on button "[PERSON_NAME]" at bounding box center [275, 218] width 380 height 17
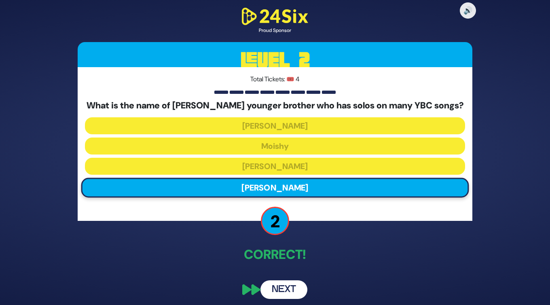
click at [294, 290] on button "Next" at bounding box center [283, 289] width 47 height 19
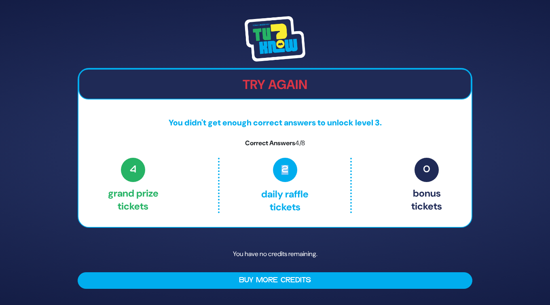
drag, startPoint x: 284, startPoint y: 168, endPoint x: 293, endPoint y: 168, distance: 9.7
click at [293, 168] on span "2" at bounding box center [285, 170] width 24 height 24
